Goal: Navigation & Orientation: Find specific page/section

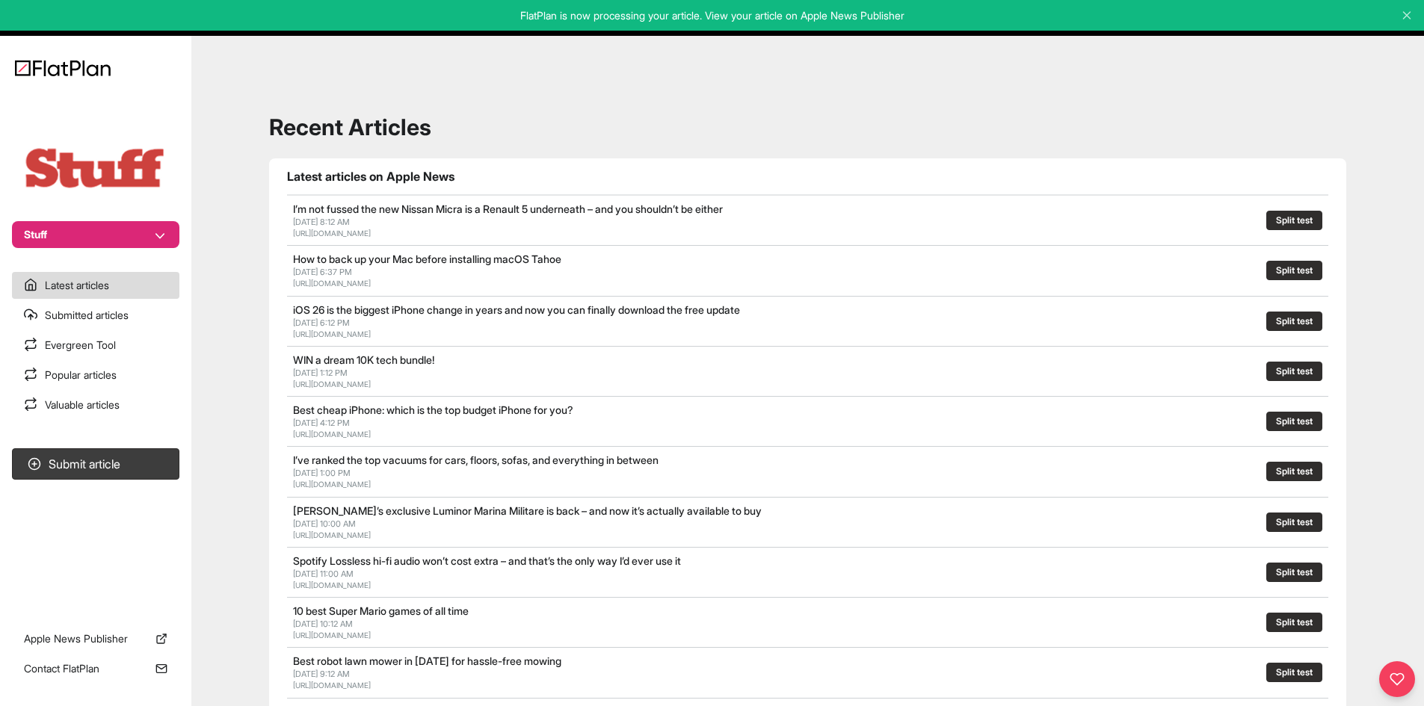
click at [1023, 143] on div "Recent Articles Latest articles on Apple News I’m not fussed the new Nissan Mic…" at bounding box center [807, 675] width 1197 height 1243
click at [127, 308] on link "Submitted articles" at bounding box center [95, 315] width 167 height 27
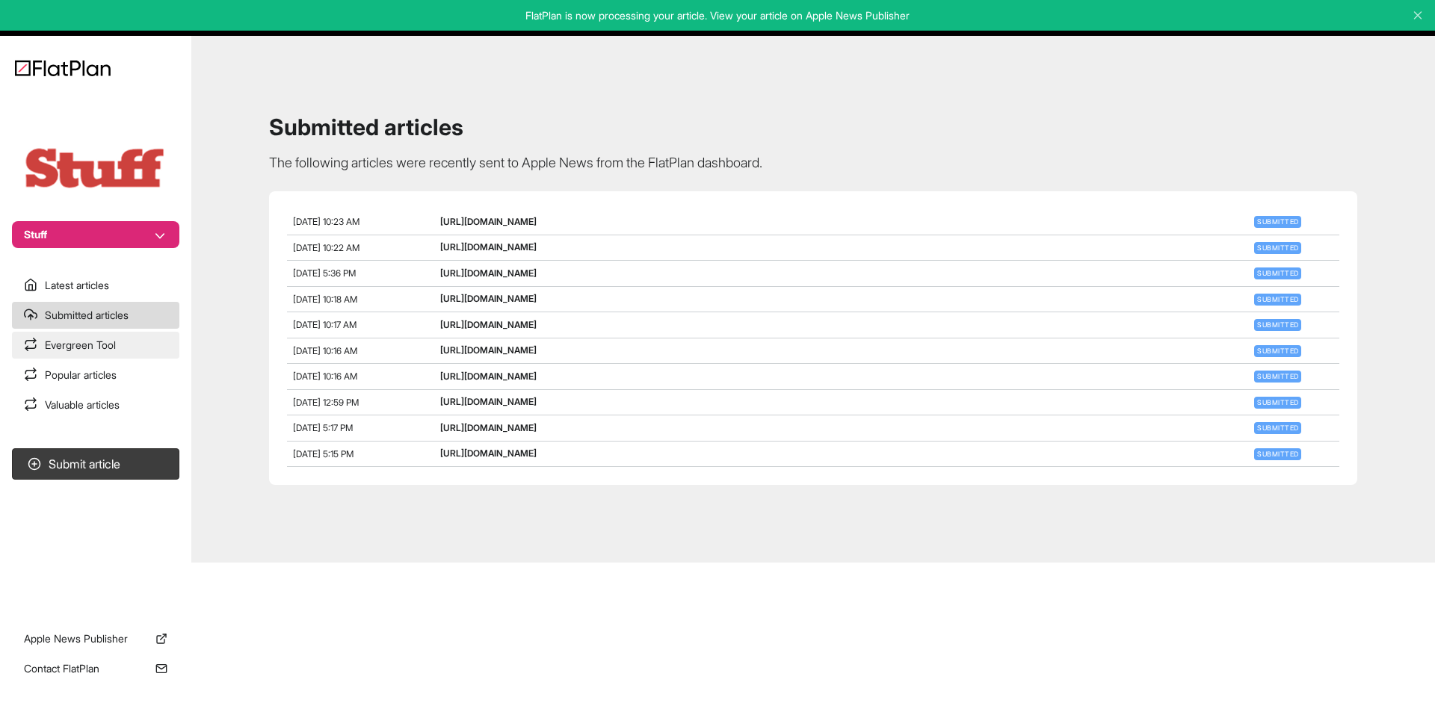
click at [124, 347] on link "Evergreen Tool" at bounding box center [95, 345] width 167 height 27
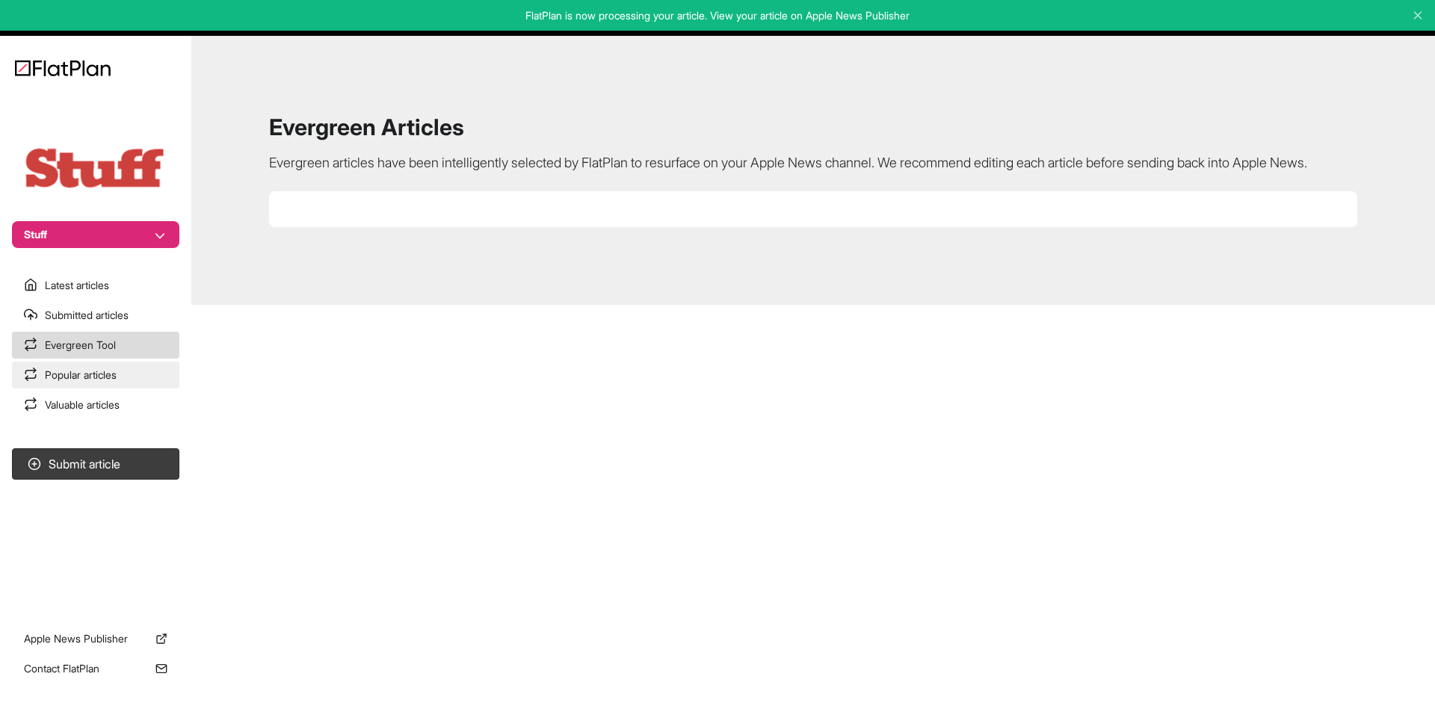
click at [128, 375] on link "Popular articles" at bounding box center [95, 375] width 167 height 27
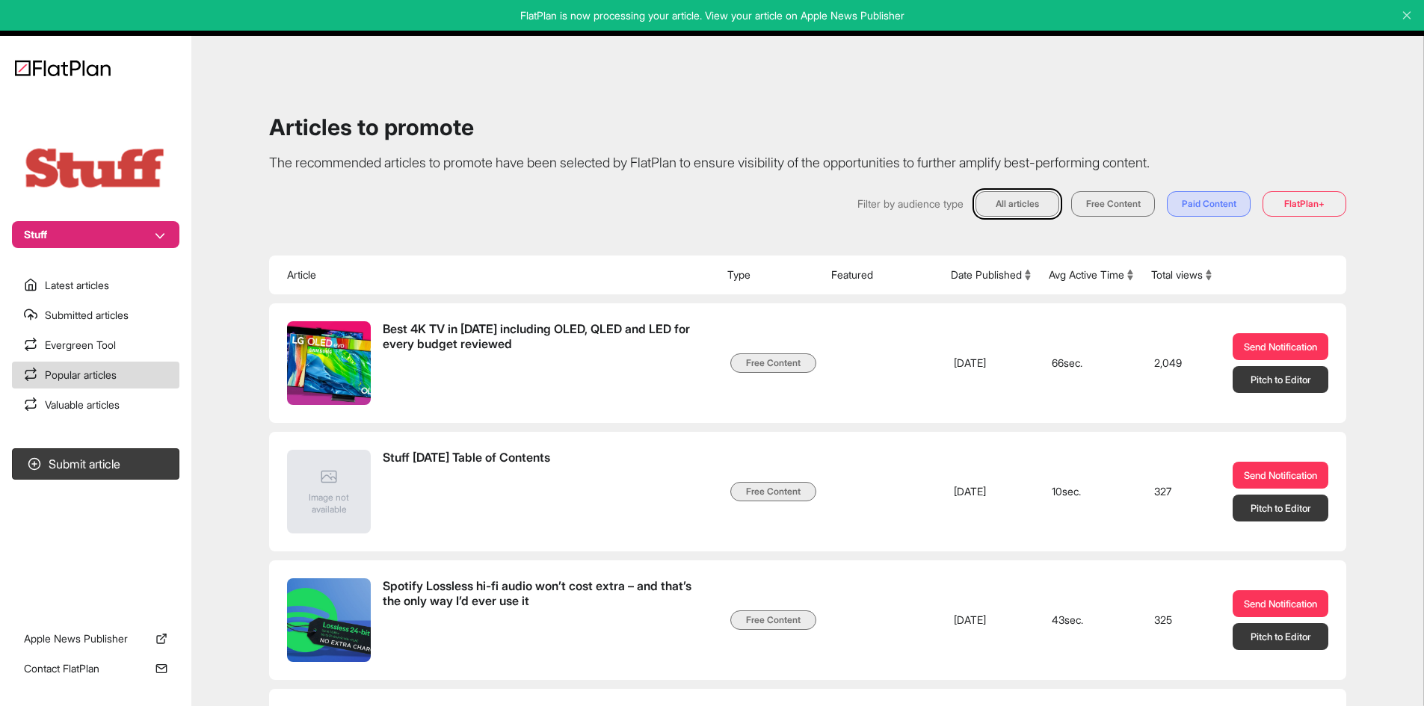
click at [1173, 269] on button "Total views" at bounding box center [1181, 275] width 61 height 15
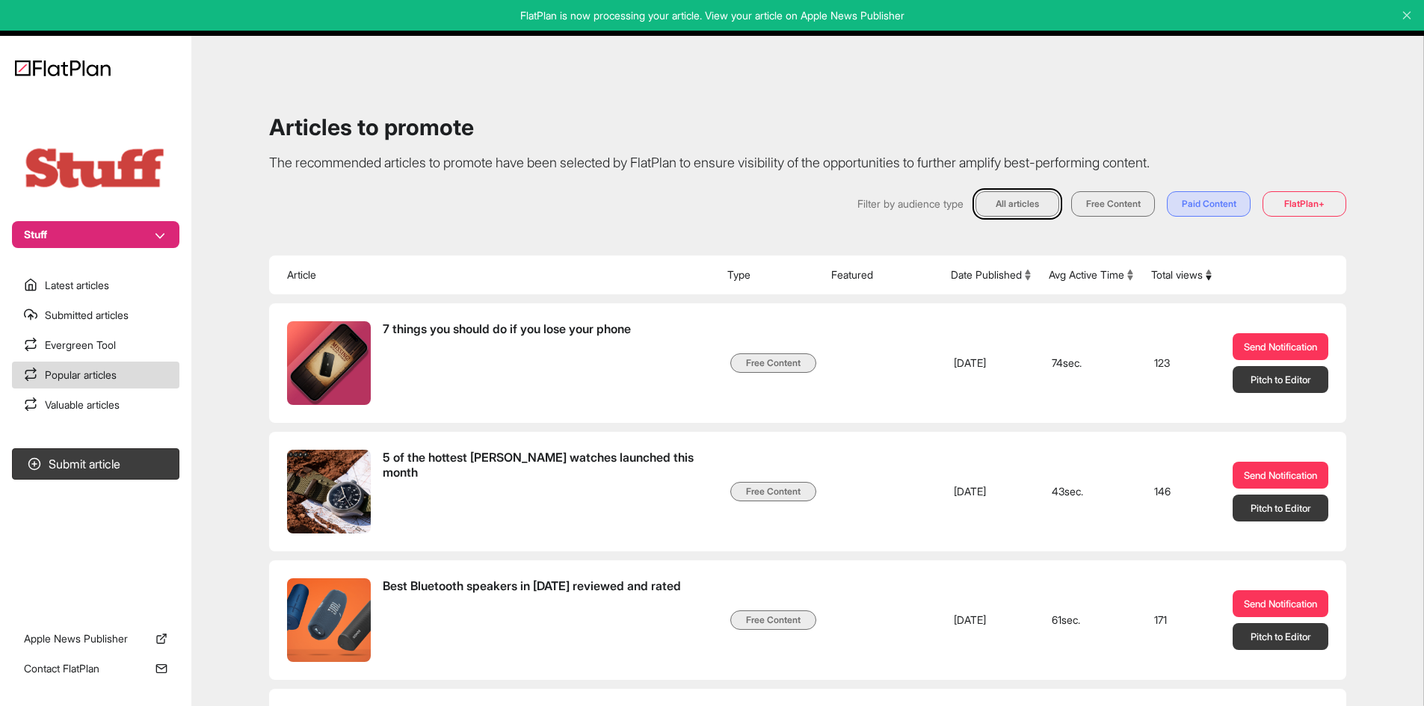
click at [1173, 269] on button "Total views" at bounding box center [1181, 275] width 61 height 15
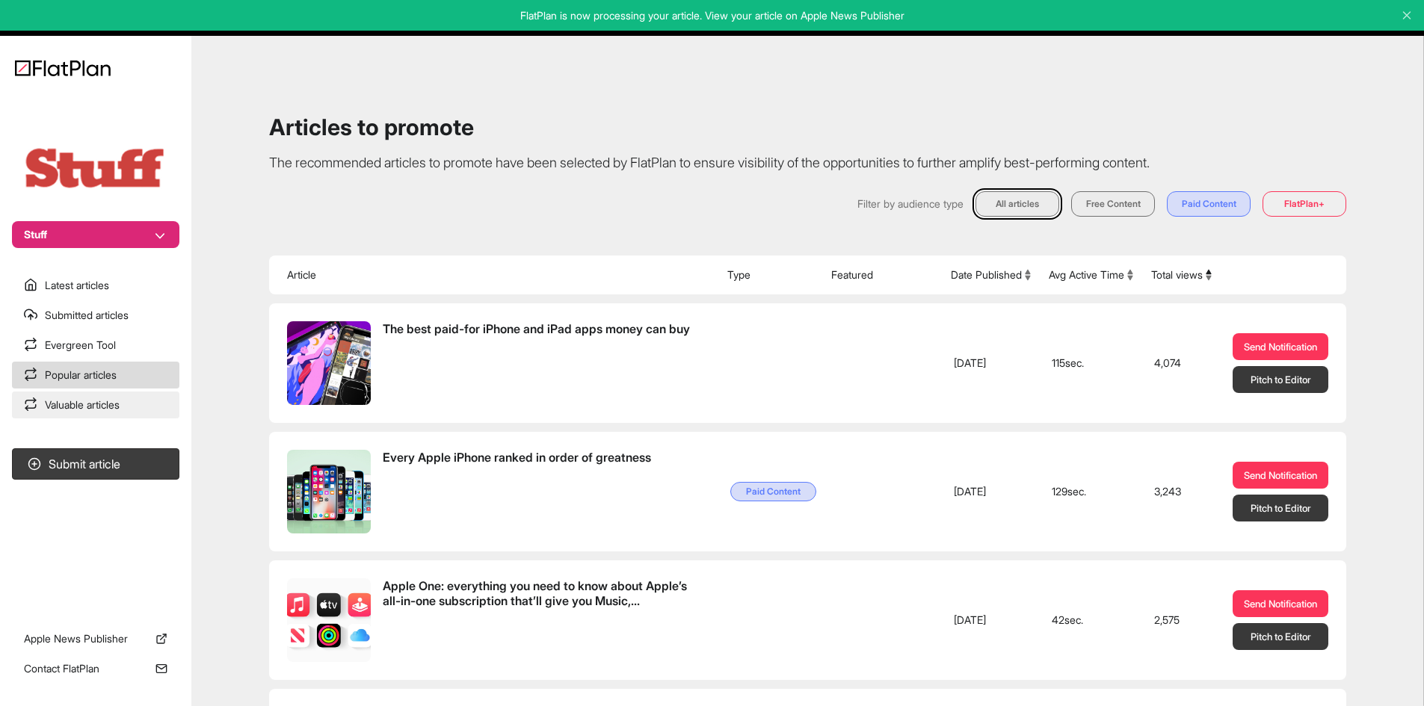
click at [156, 407] on link "Valuable articles" at bounding box center [95, 405] width 167 height 27
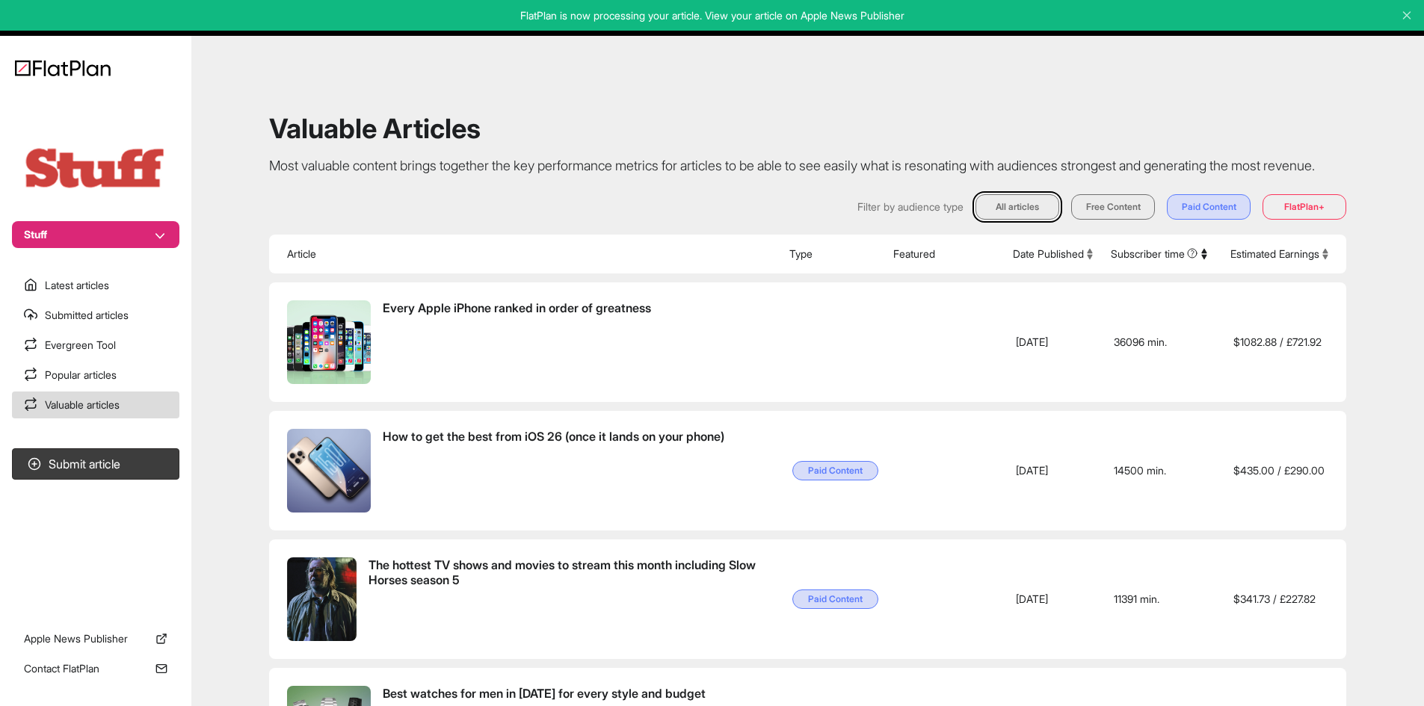
click at [1319, 262] on button "Estimated Earnings" at bounding box center [1280, 254] width 98 height 15
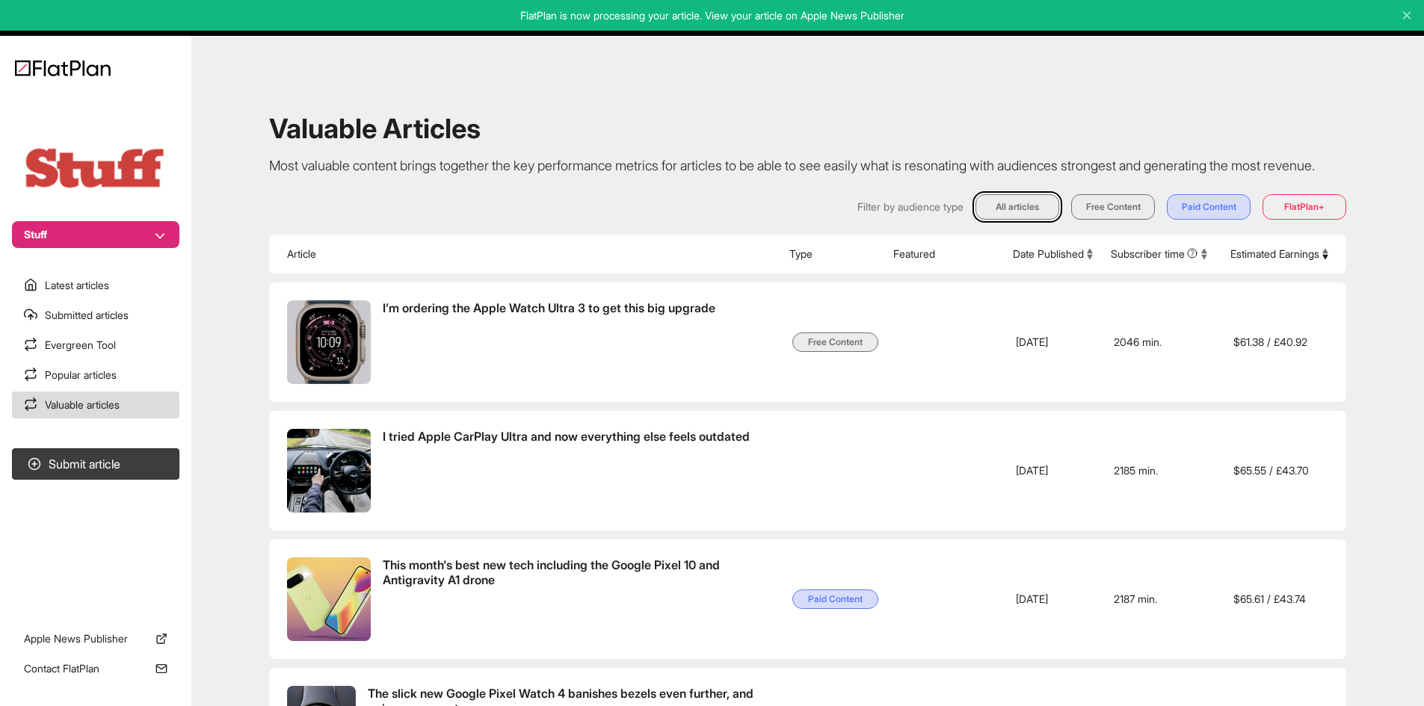
click at [1319, 262] on button "Estimated Earnings" at bounding box center [1280, 254] width 98 height 15
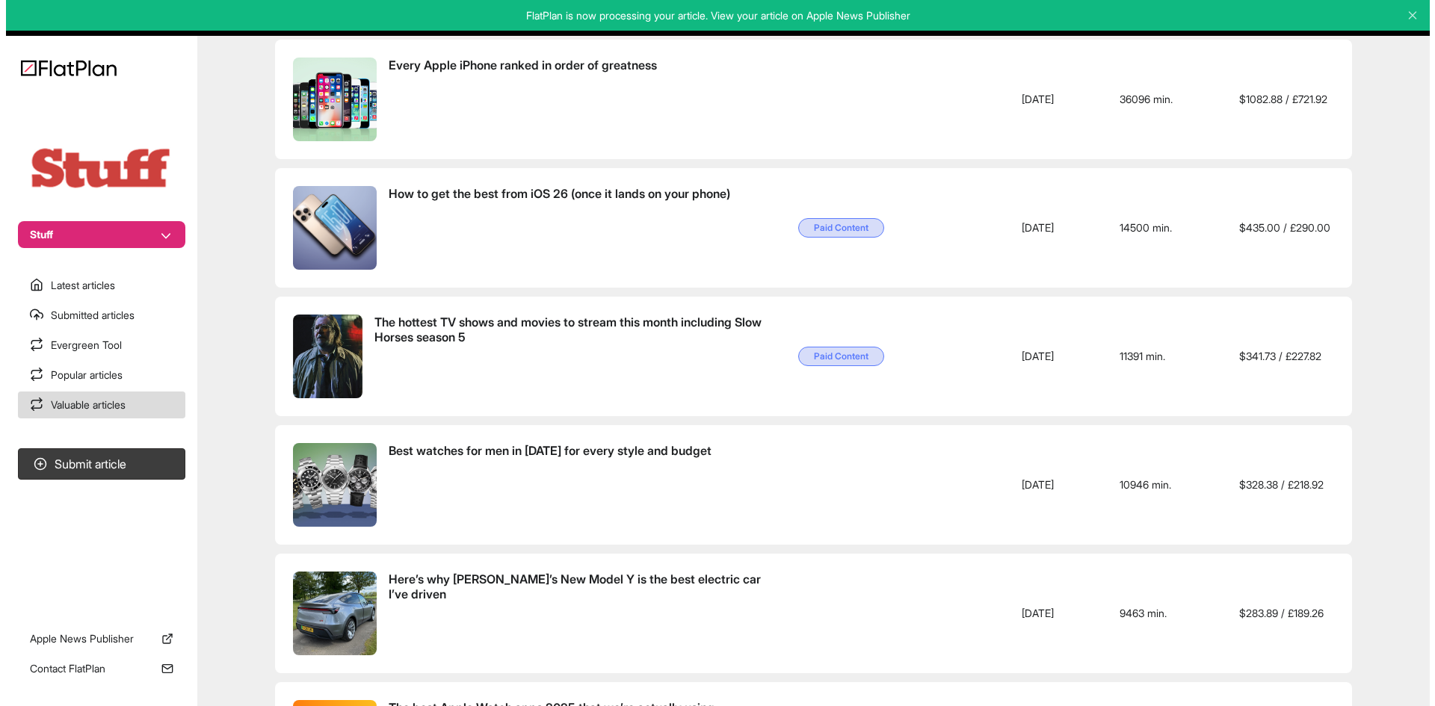
scroll to position [19, 0]
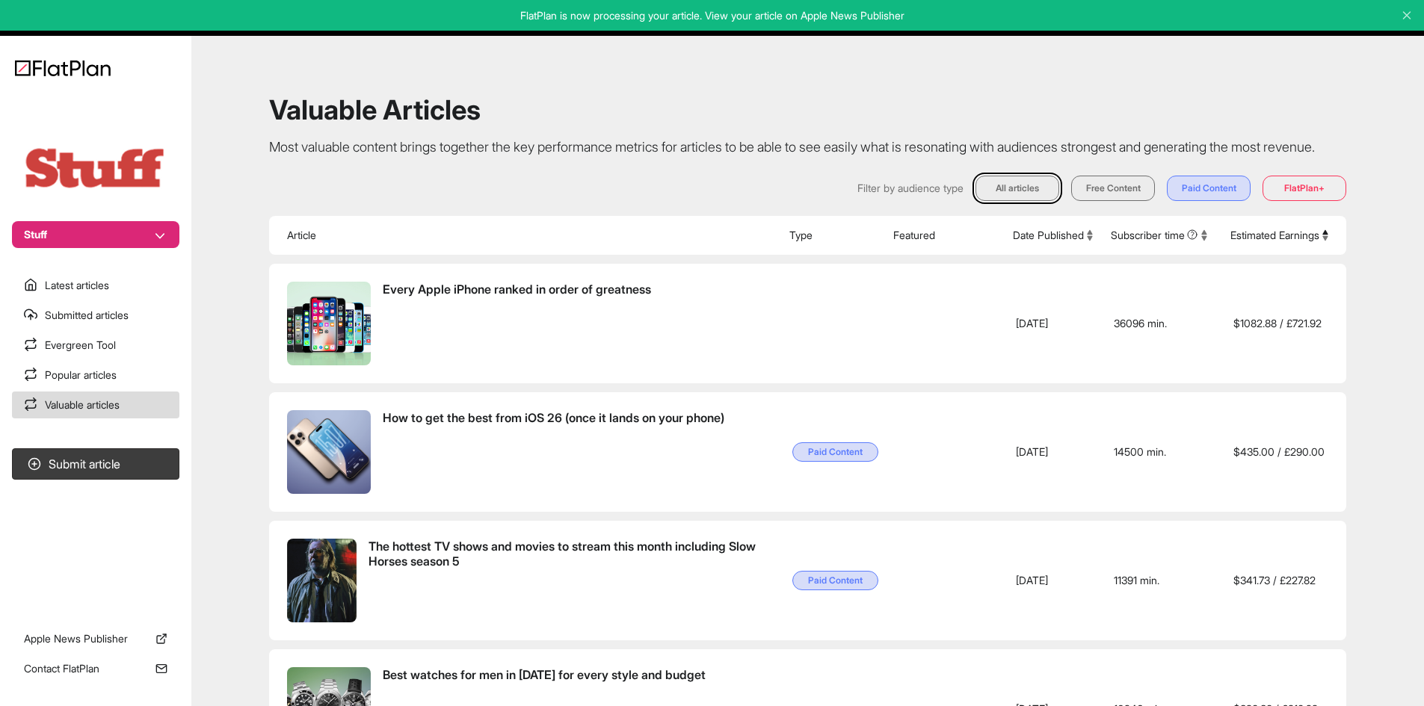
click at [113, 241] on button "Stuff" at bounding box center [95, 234] width 167 height 27
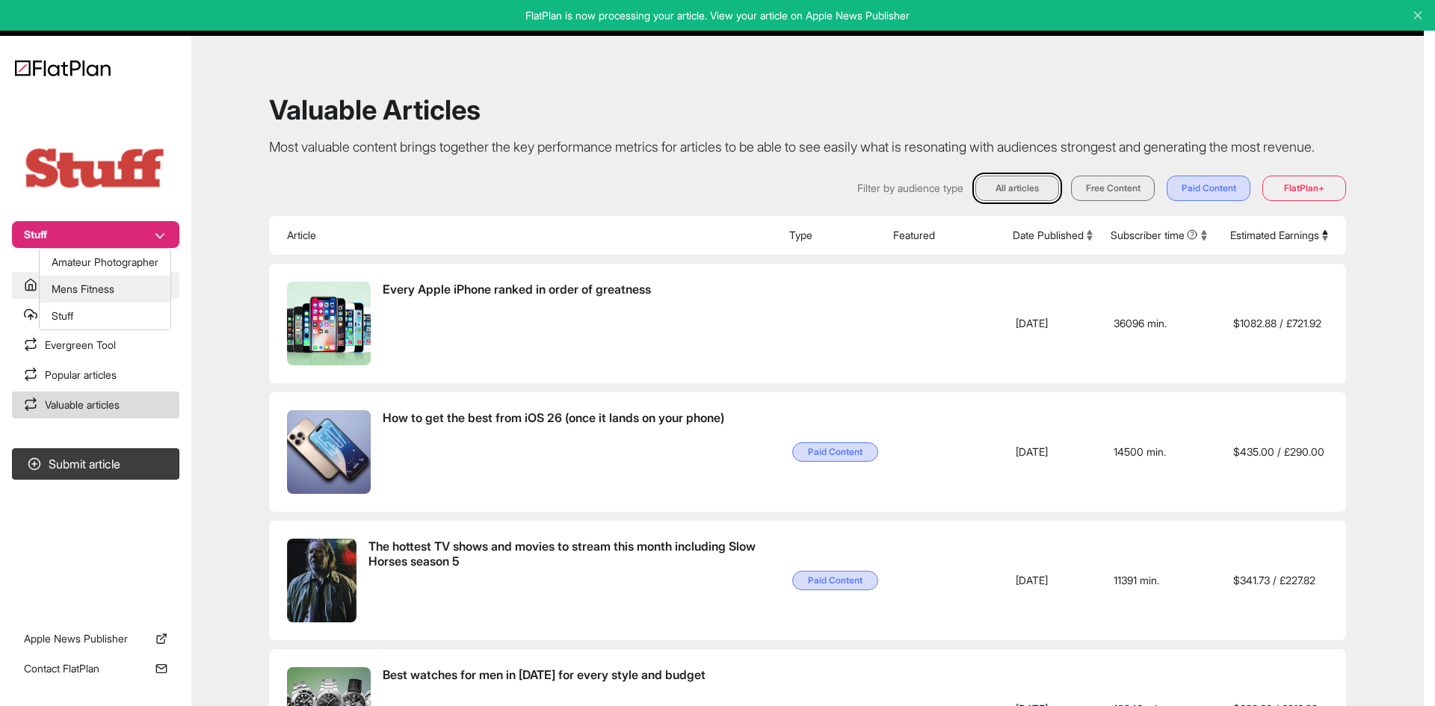
click at [107, 289] on button "Mens Fitness" at bounding box center [105, 289] width 131 height 27
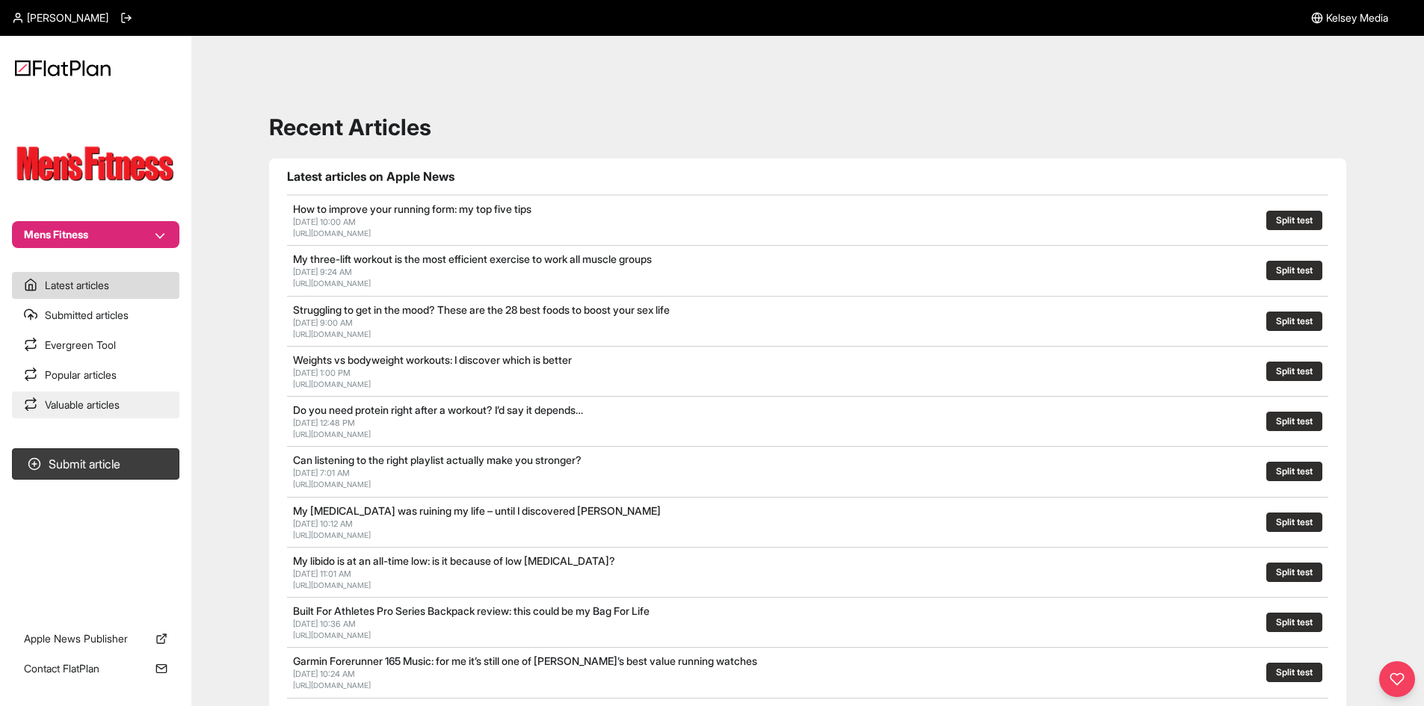
click at [136, 398] on link "Valuable articles" at bounding box center [95, 405] width 167 height 27
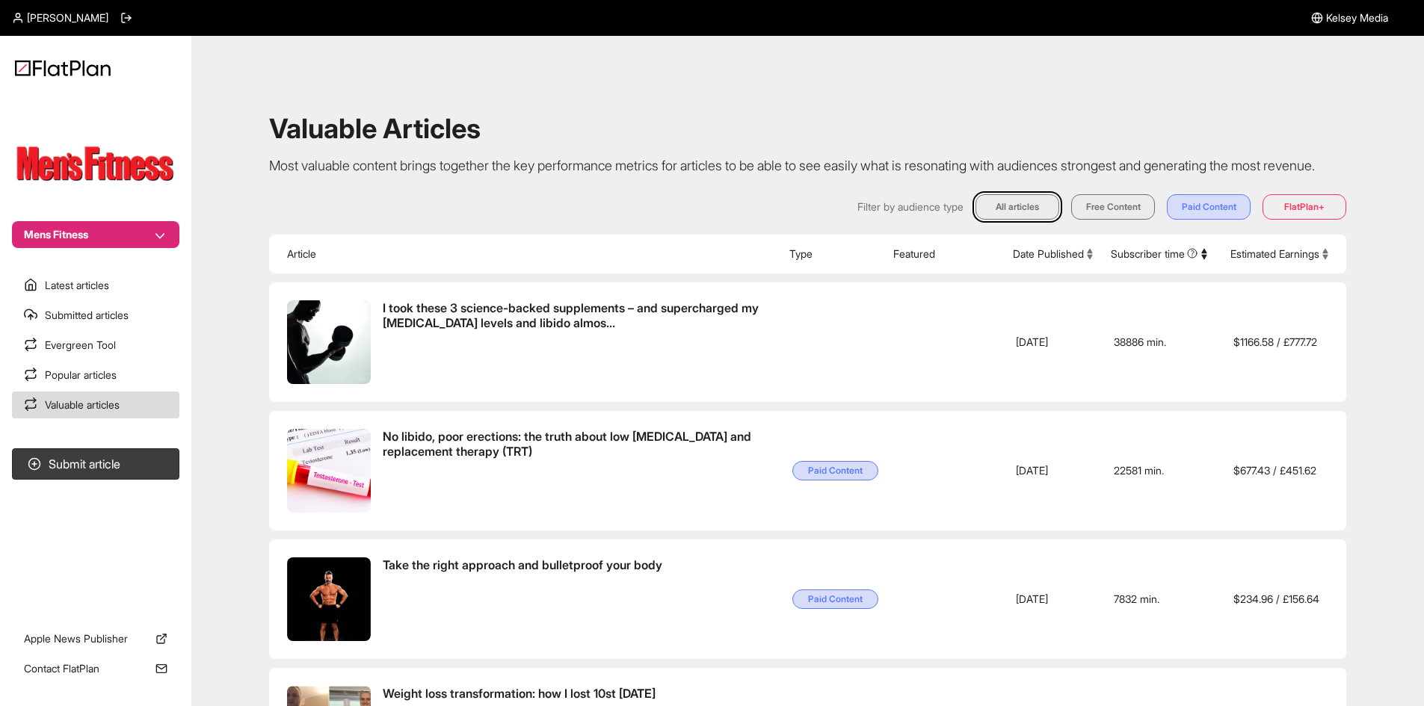
click at [1249, 262] on button "Estimated Earnings" at bounding box center [1280, 254] width 98 height 15
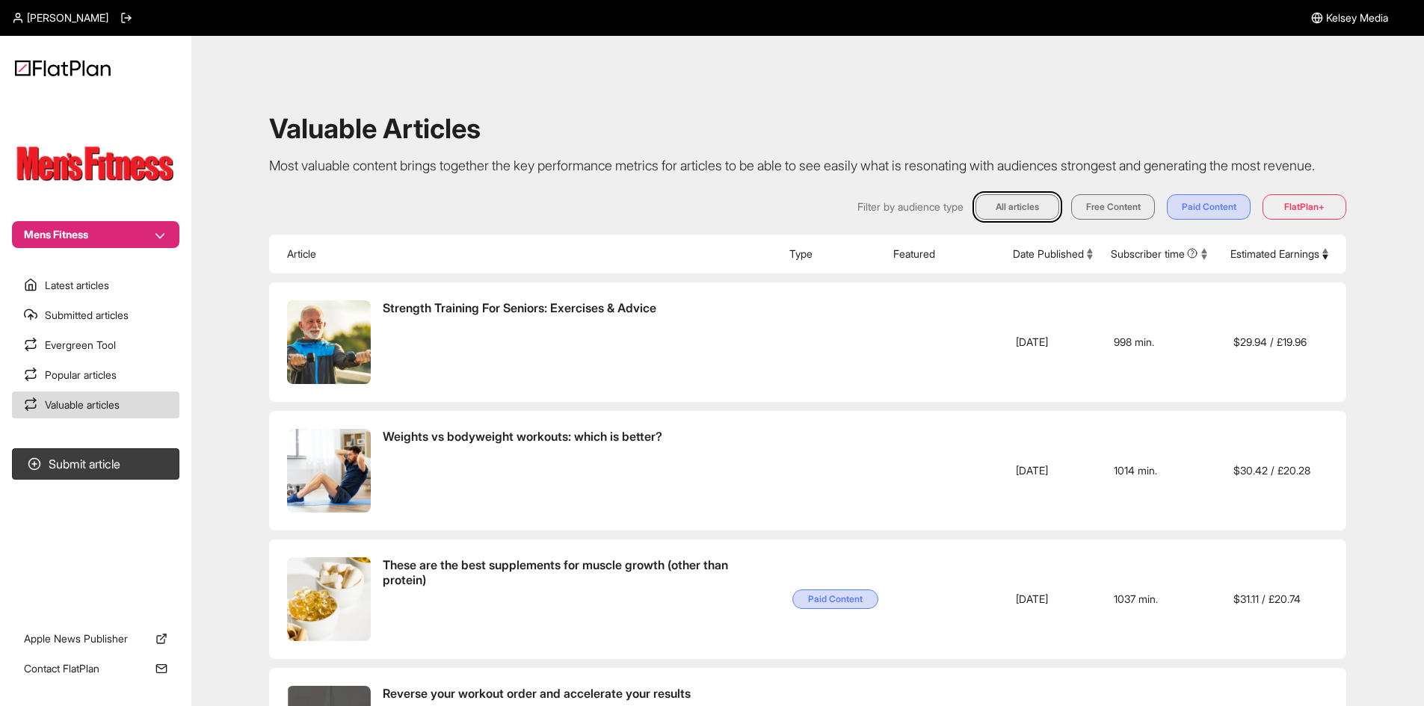
click at [1249, 262] on button "Estimated Earnings" at bounding box center [1280, 254] width 98 height 15
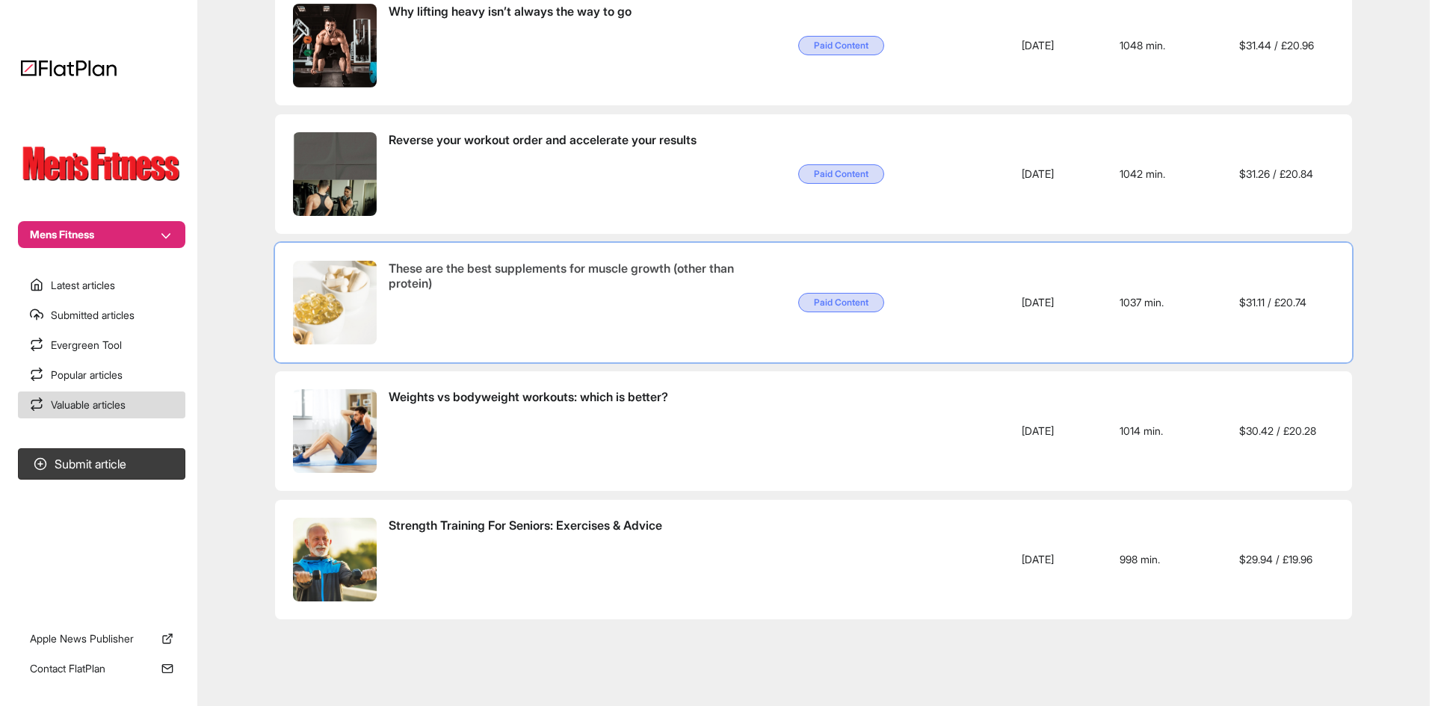
scroll to position [3532, 0]
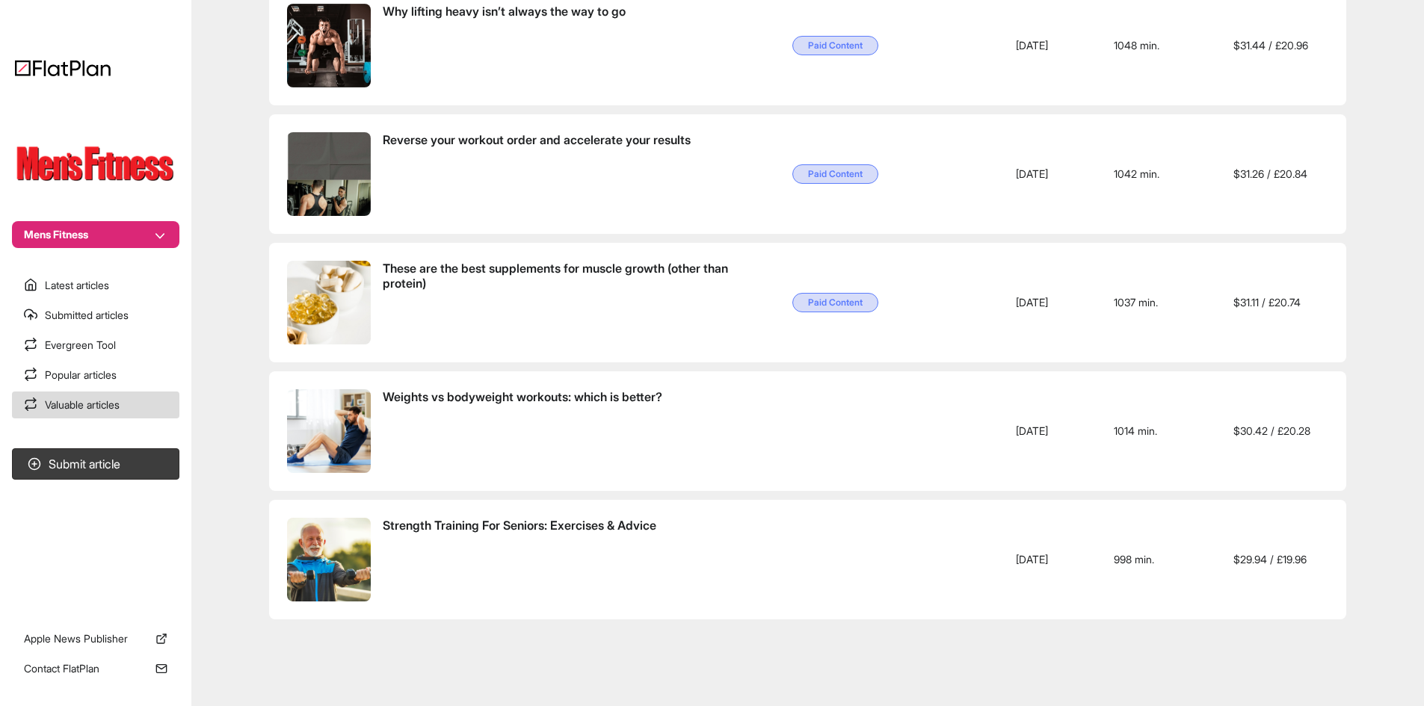
drag, startPoint x: 71, startPoint y: 222, endPoint x: 80, endPoint y: 216, distance: 10.8
click at [73, 223] on button "Mens Fitness" at bounding box center [95, 234] width 167 height 27
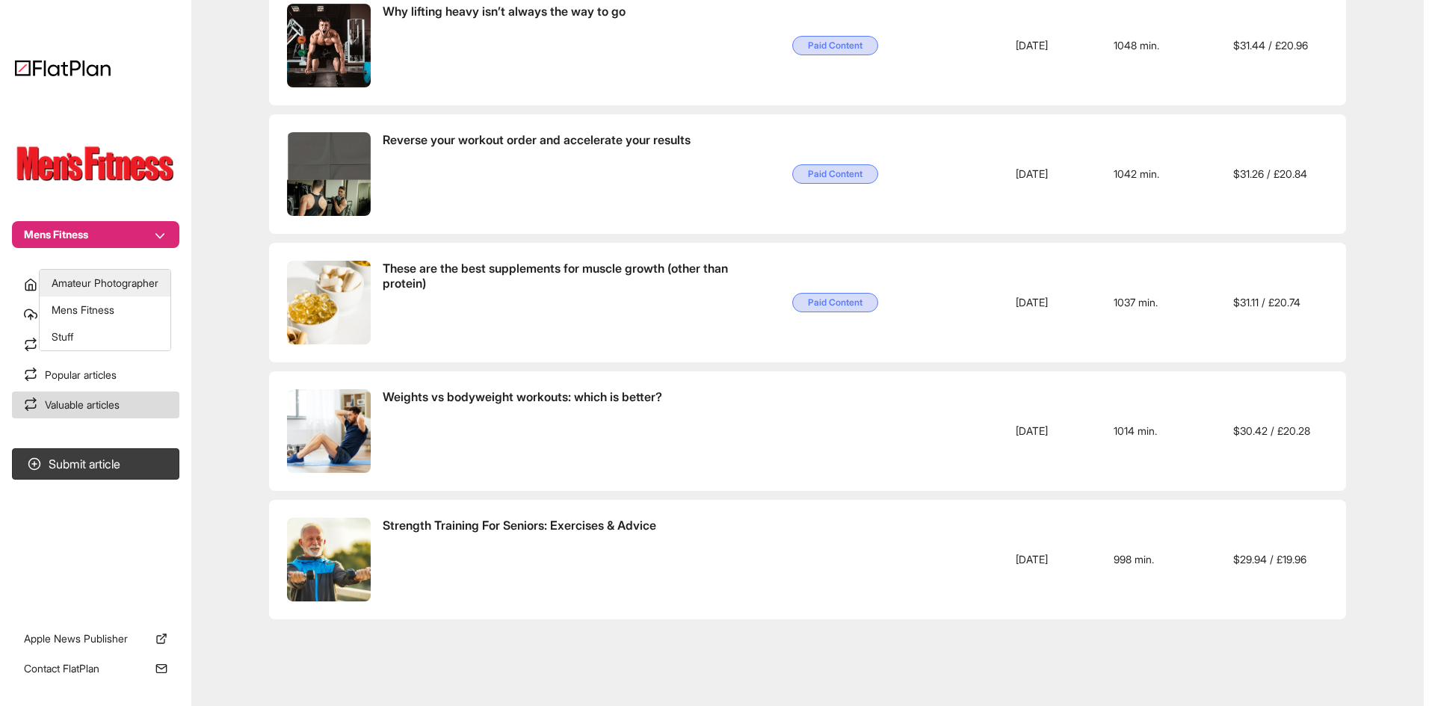
click at [117, 270] on button "Amateur Photographer" at bounding box center [105, 283] width 131 height 27
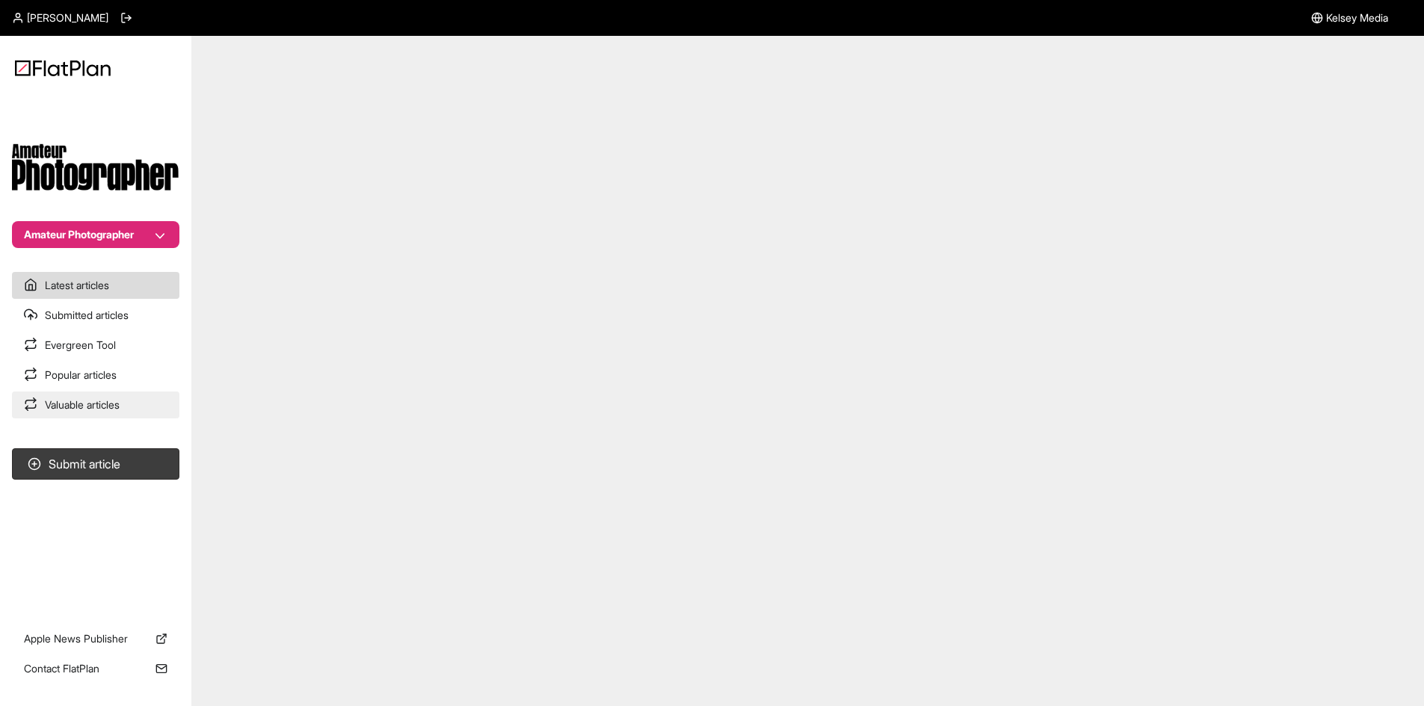
click at [123, 409] on link "Valuable articles" at bounding box center [95, 405] width 167 height 27
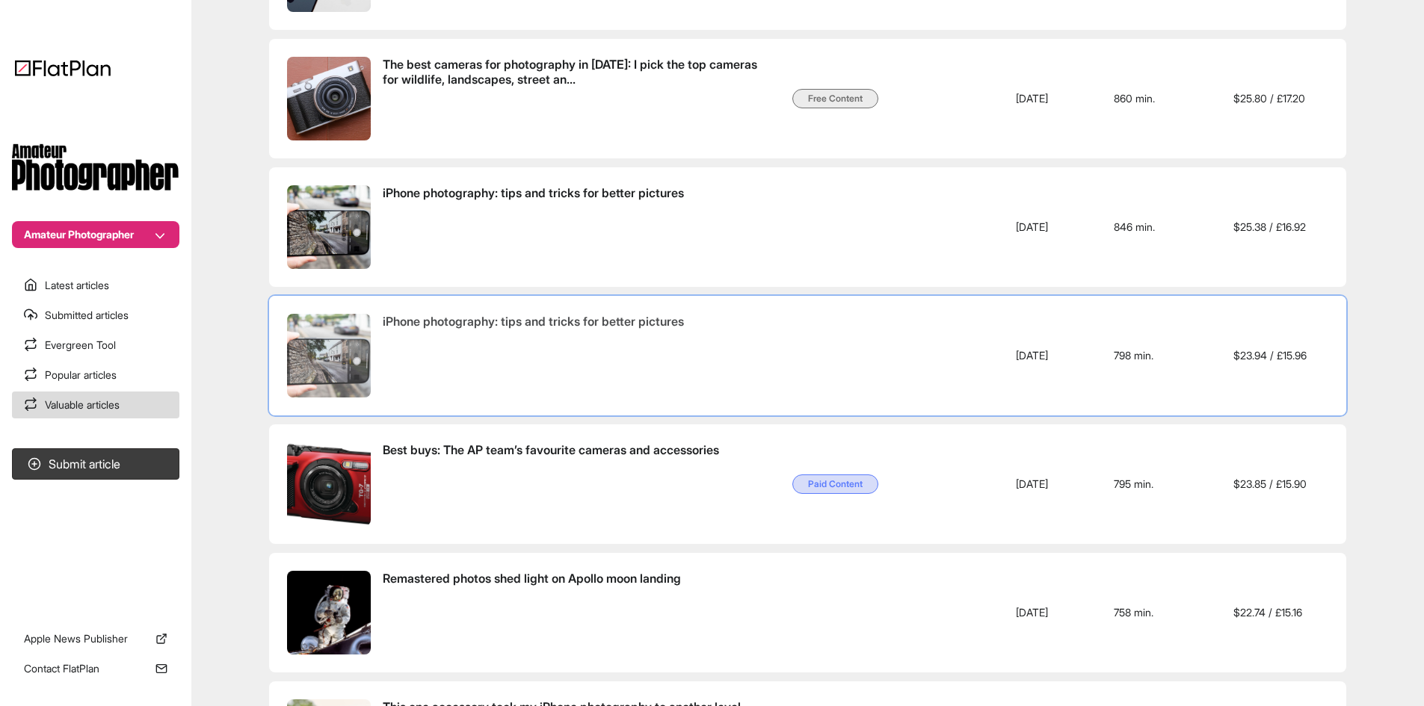
scroll to position [617, 0]
